Goal: Task Accomplishment & Management: Manage account settings

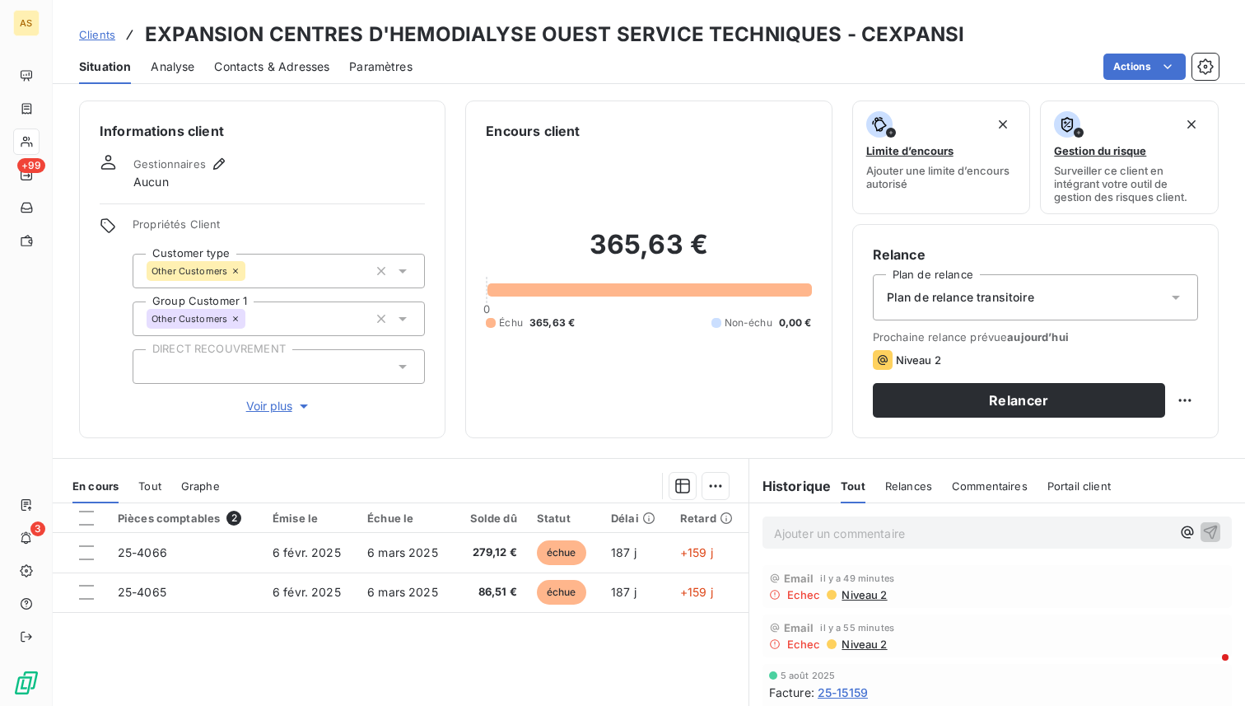
scroll to position [164, 0]
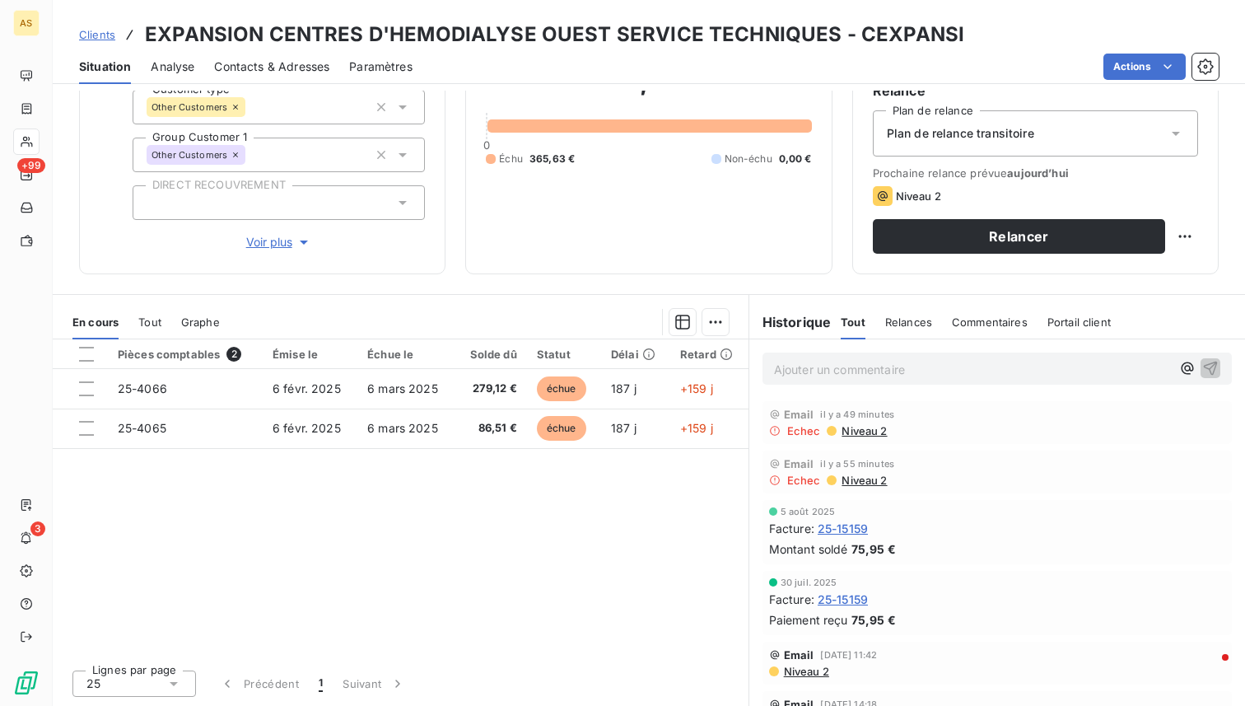
click at [408, 59] on span "Paramètres" at bounding box center [380, 66] width 63 height 16
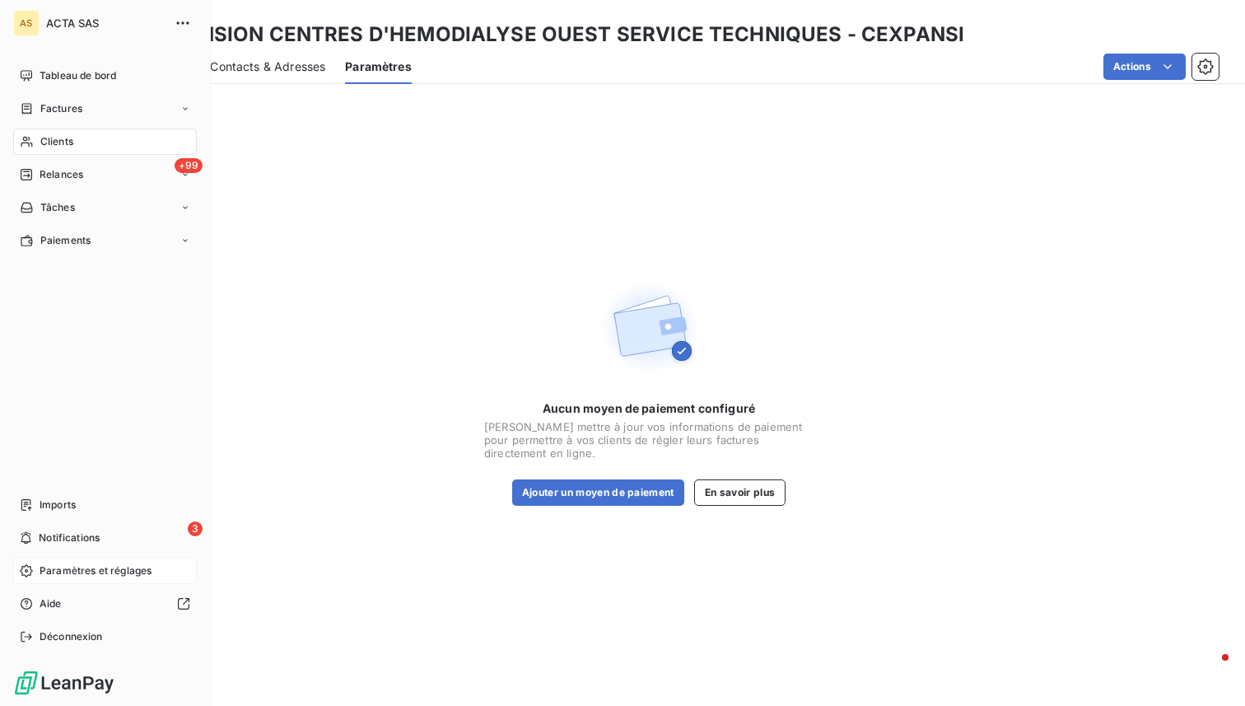
click at [92, 559] on div "Paramètres et réglages" at bounding box center [105, 571] width 184 height 26
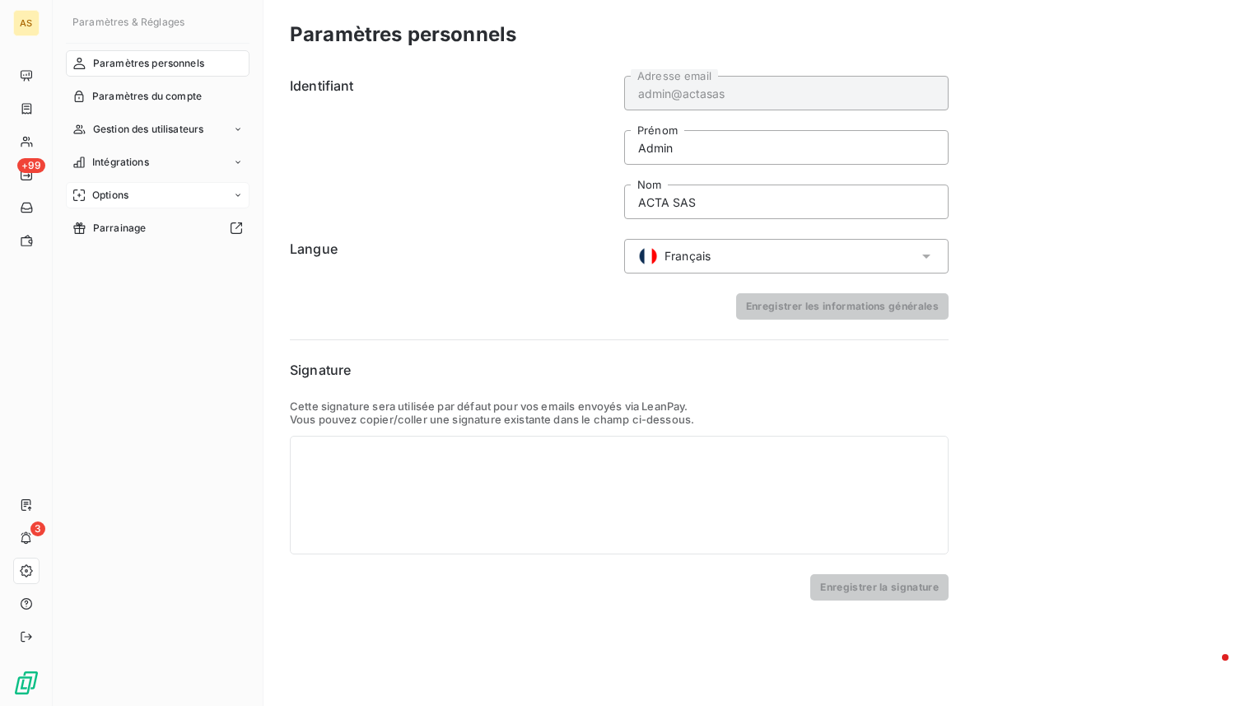
click at [118, 196] on span "Options" at bounding box center [110, 195] width 36 height 15
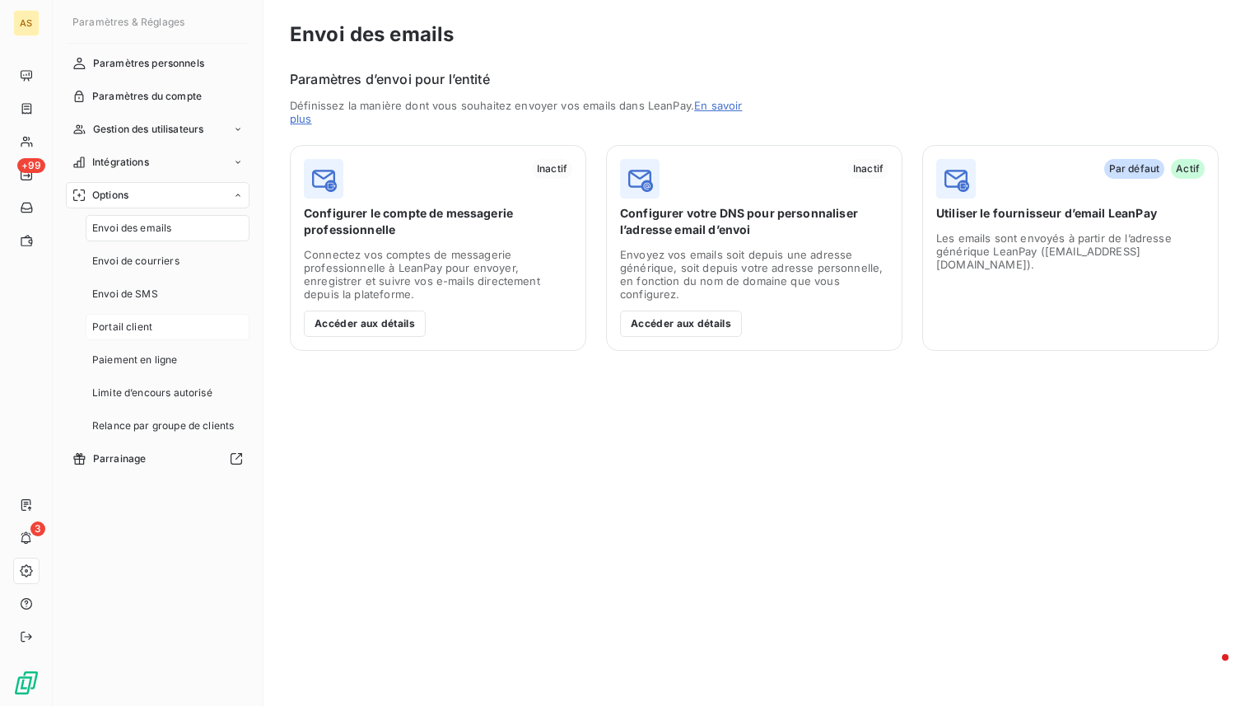
click at [140, 320] on span "Portail client" at bounding box center [122, 327] width 60 height 15
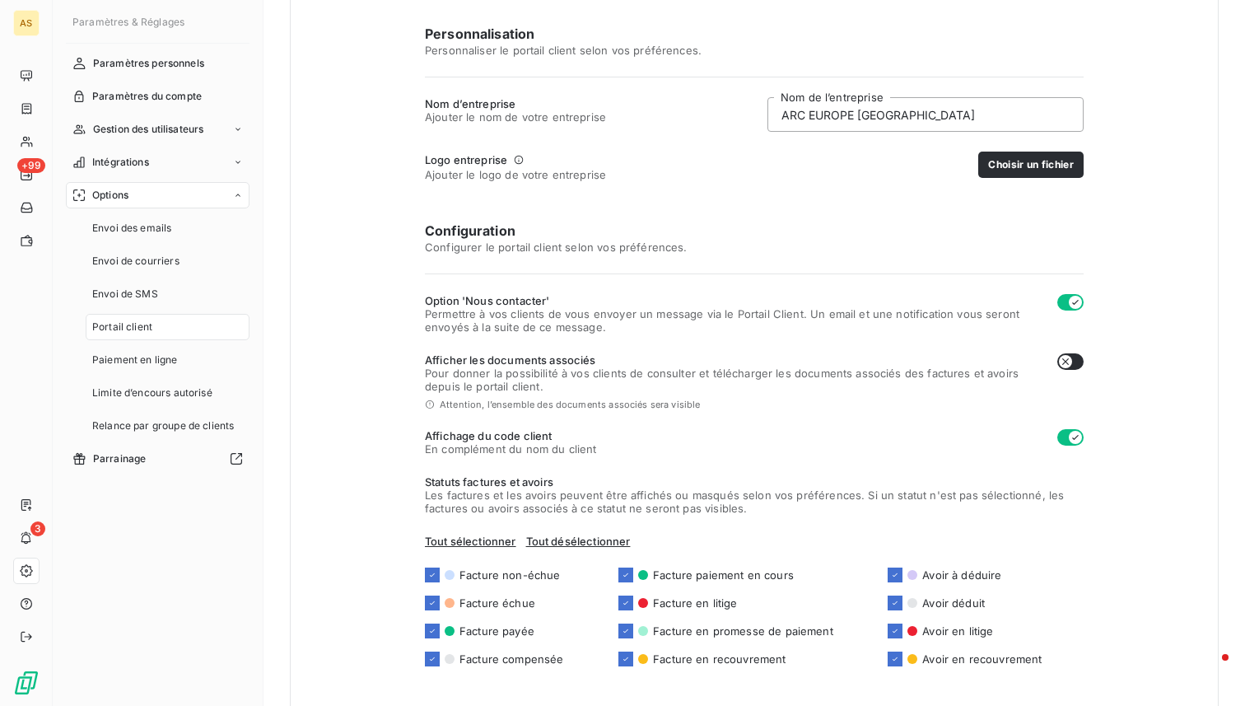
scroll to position [226, 0]
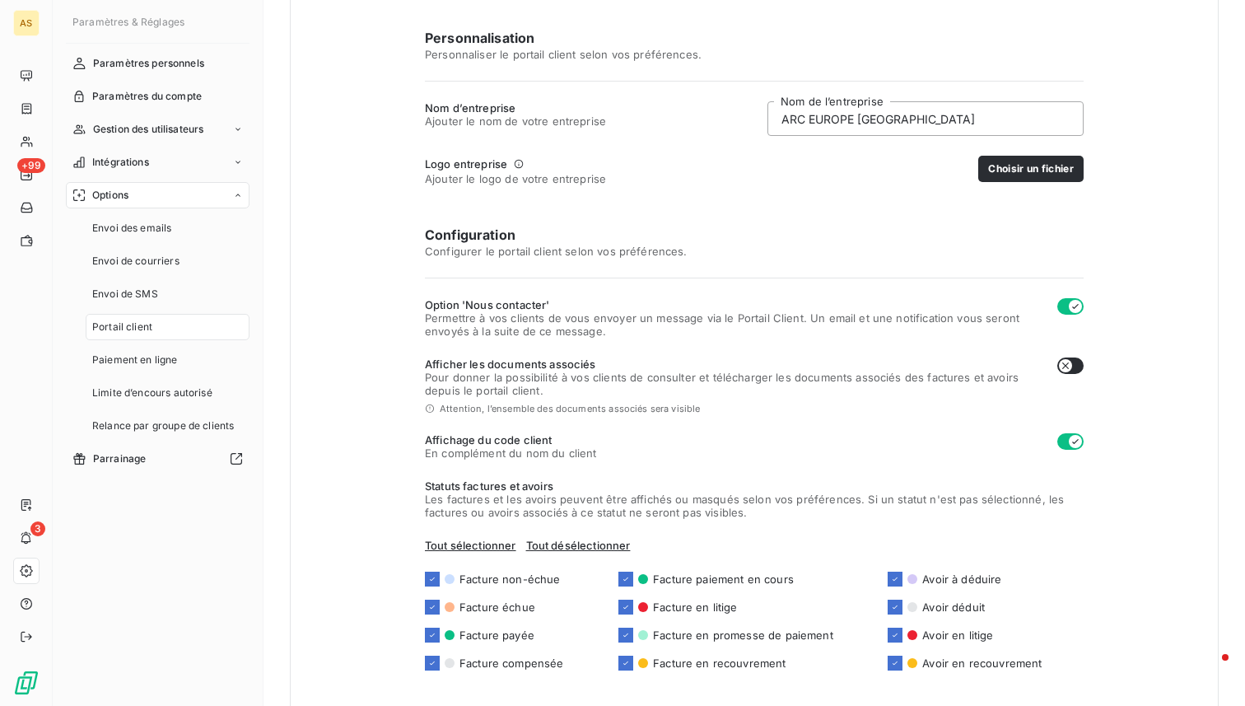
click at [855, 379] on span "Pour donner la possibilité à vos clients de consulter et télécharger les docume…" at bounding box center [734, 384] width 619 height 26
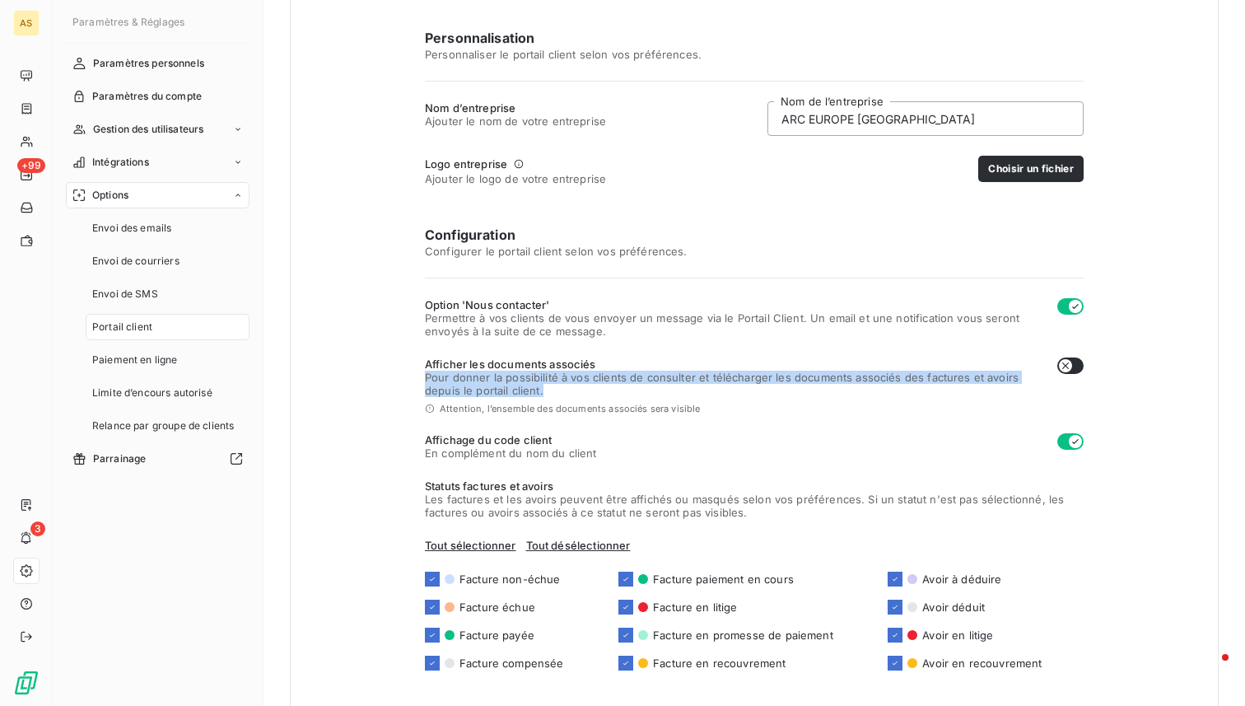
click at [855, 379] on span "Pour donner la possibilité à vos clients de consulter et télécharger les docume…" at bounding box center [734, 384] width 619 height 26
click at [853, 392] on span "Pour donner la possibilité à vos clients de consulter et télécharger les docume…" at bounding box center [734, 384] width 619 height 26
